Goal: Information Seeking & Learning: Learn about a topic

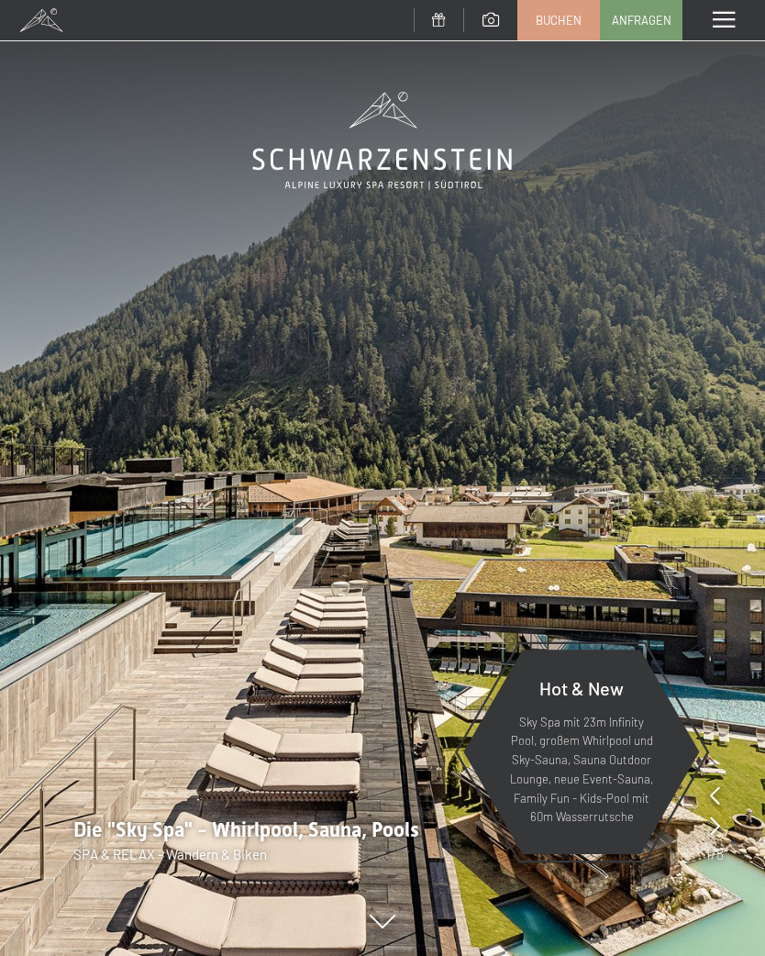
click at [725, 12] on span at bounding box center [724, 20] width 22 height 17
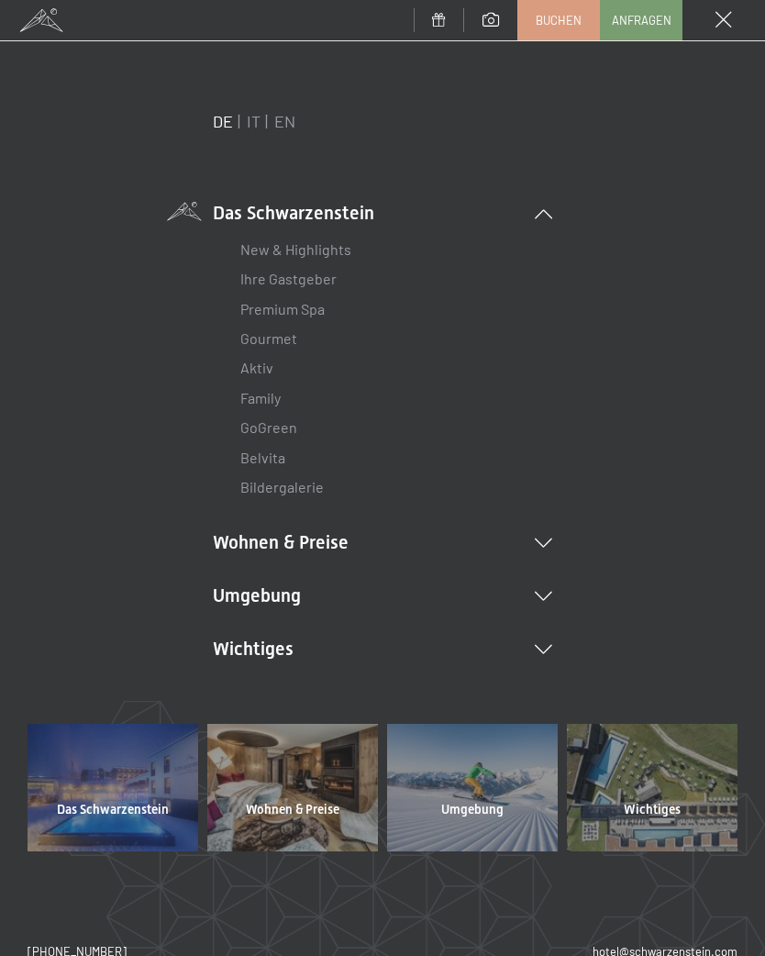
click at [533, 602] on li "Umgebung Das Ahrntal Ski & Winter Skifahren Skischule Wandern & Sommer Wandern …" at bounding box center [382, 596] width 339 height 26
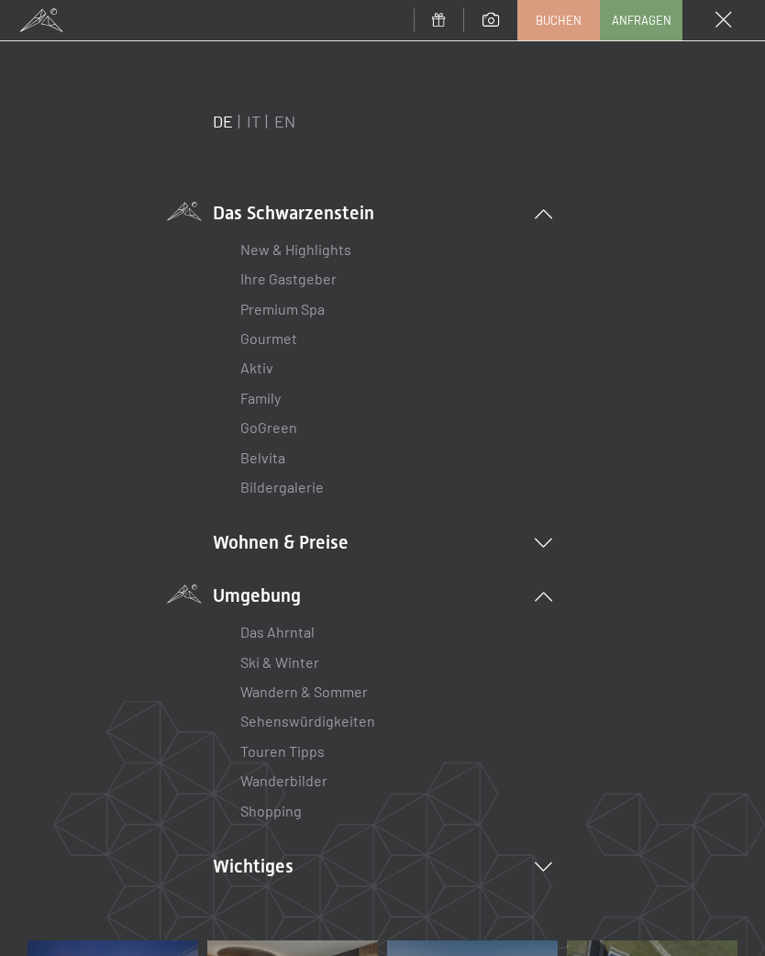
click at [312, 782] on link "Wanderbilder" at bounding box center [283, 780] width 87 height 17
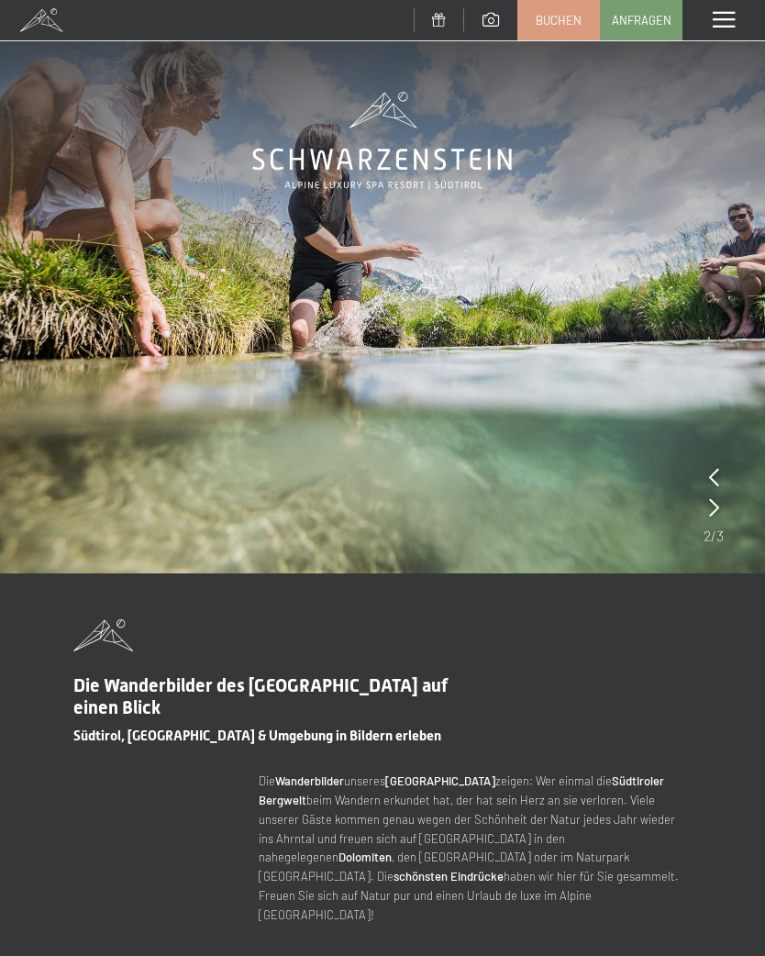
click at [718, 24] on span at bounding box center [724, 20] width 22 height 17
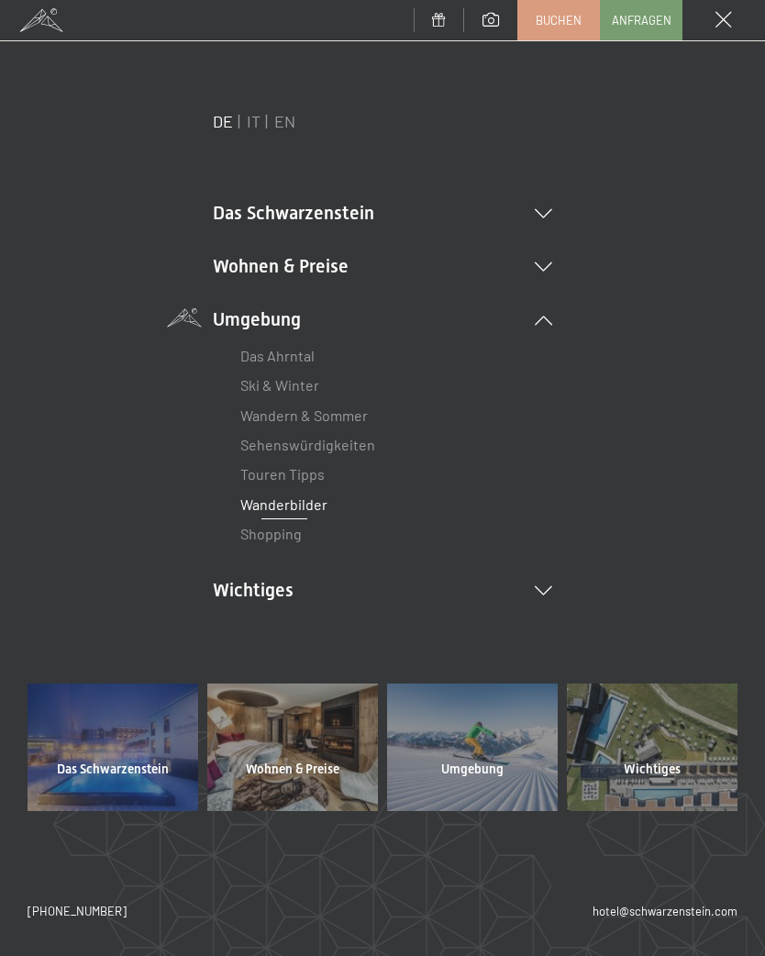
click at [550, 586] on icon at bounding box center [543, 590] width 17 height 9
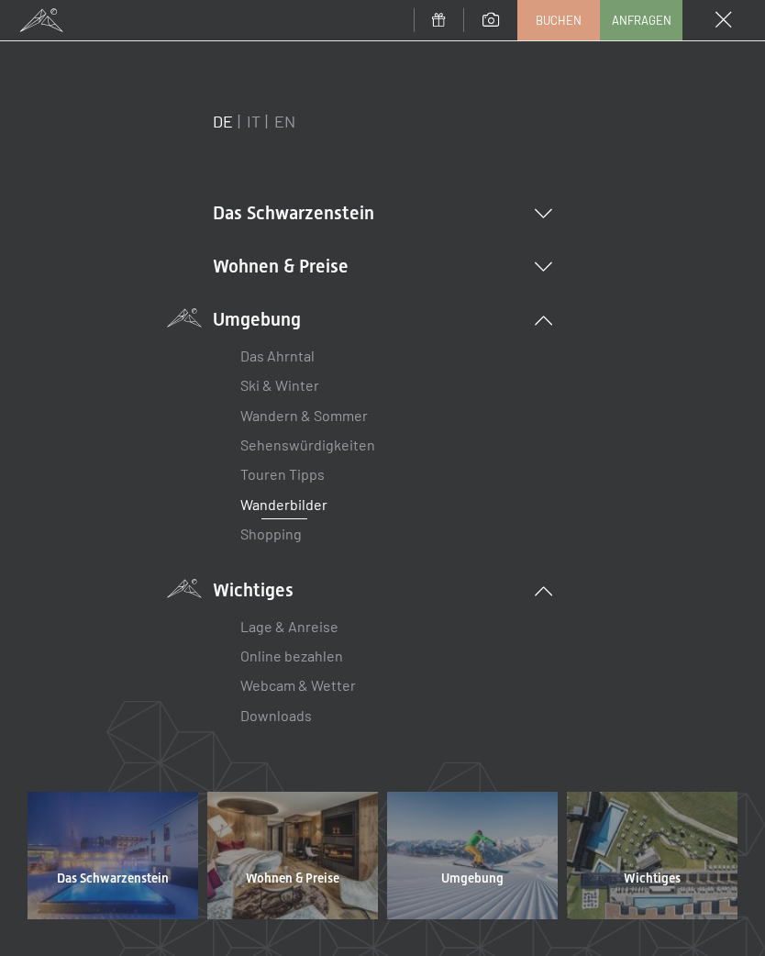
click at [345, 680] on link "Webcam & Wetter" at bounding box center [298, 684] width 116 height 17
